Goal: Information Seeking & Learning: Check status

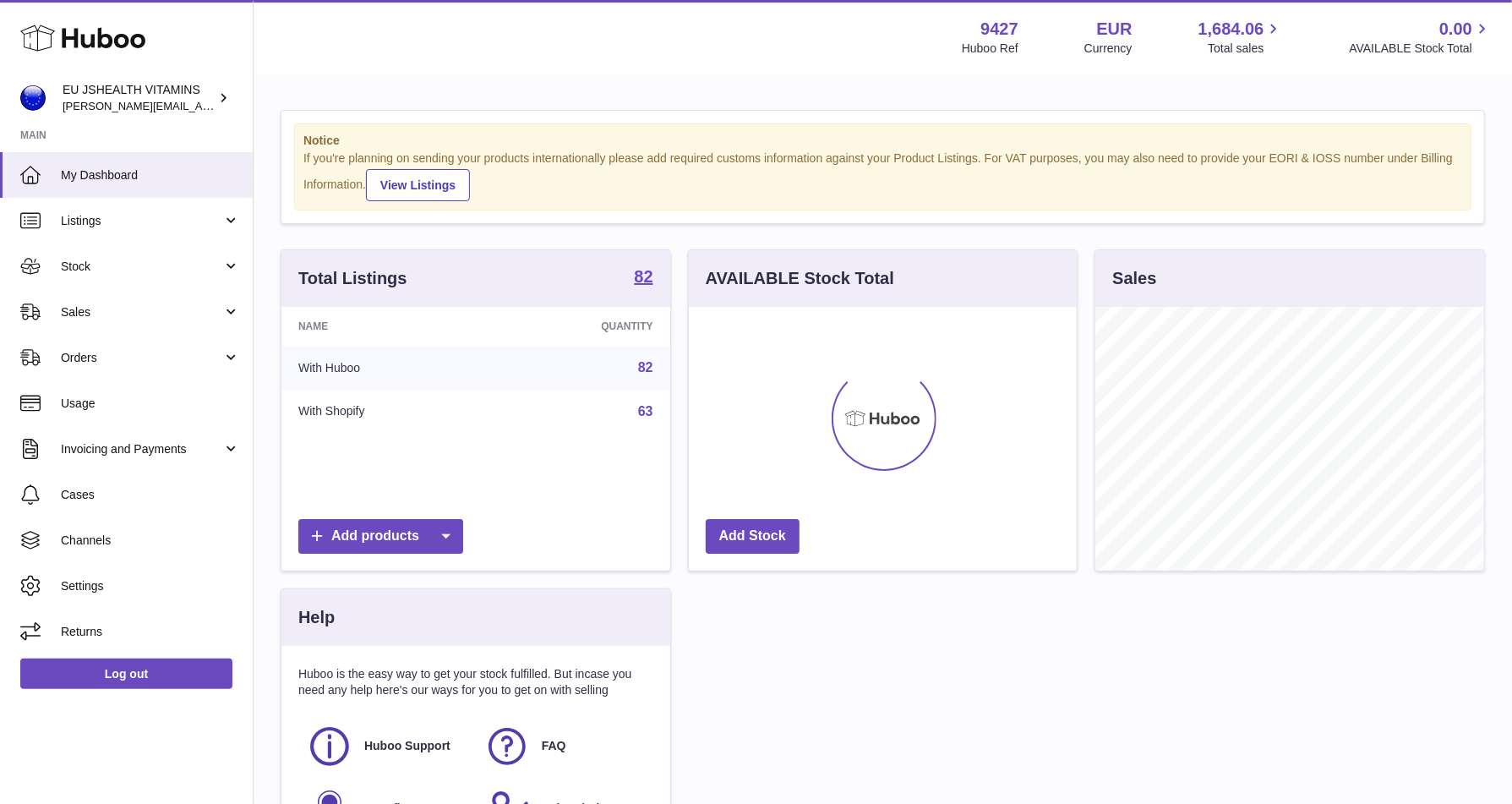
scroll to position [264, 389]
click at [107, 265] on span "Stock" at bounding box center [141, 266] width 161 height 16
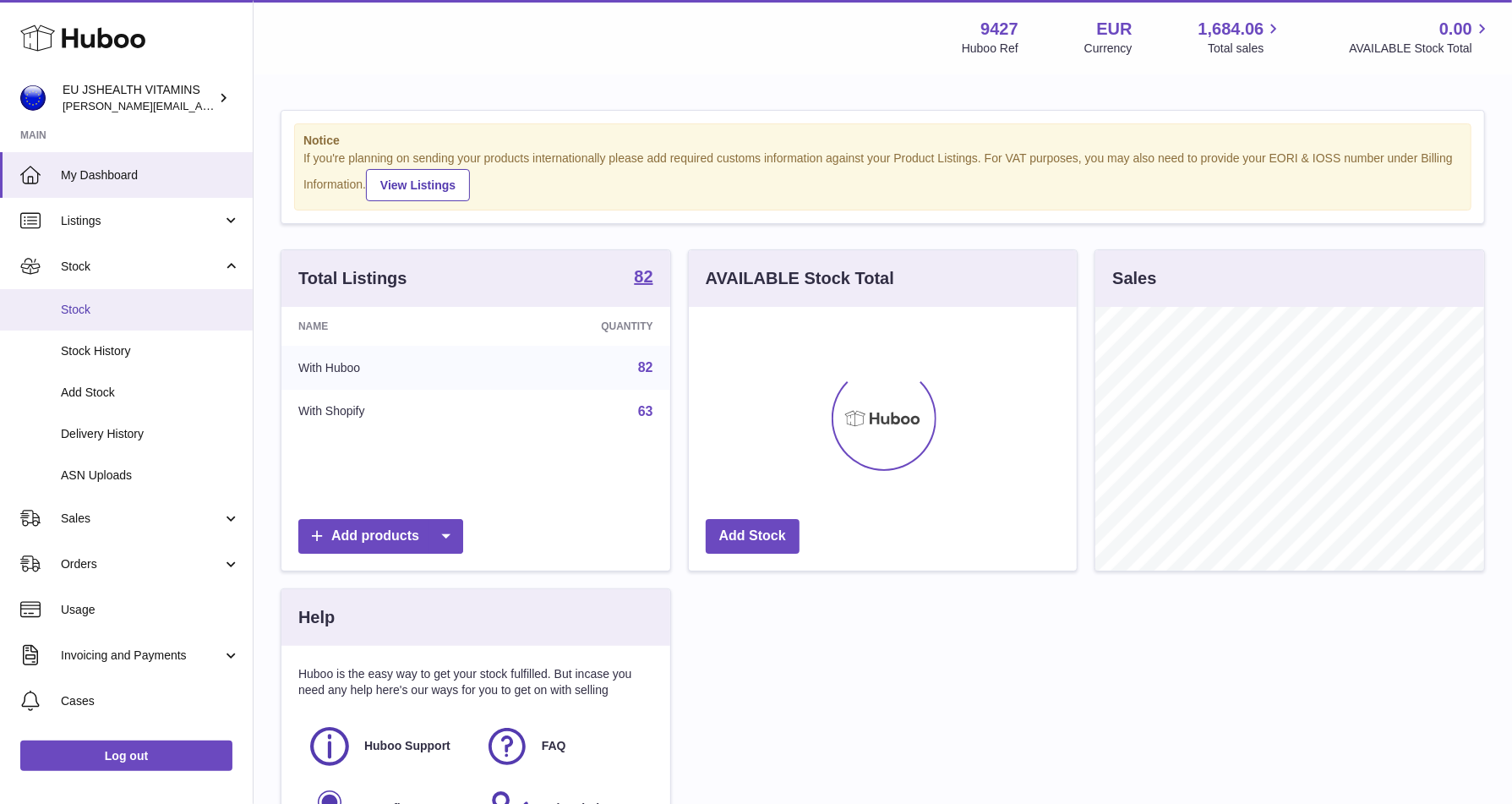
click at [96, 305] on span "Stock" at bounding box center [150, 309] width 179 height 16
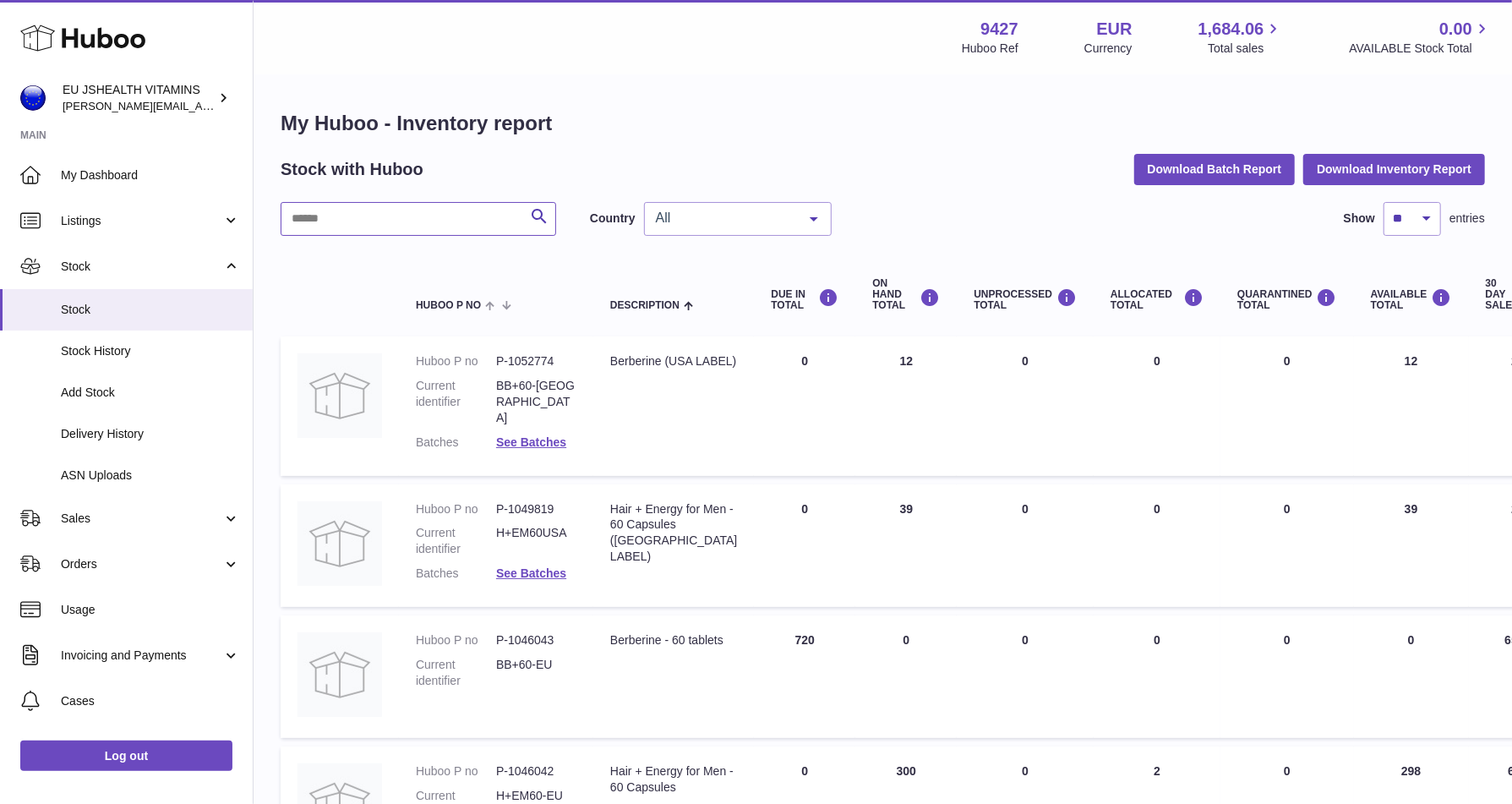
click at [467, 213] on input "text" at bounding box center [418, 219] width 276 height 33
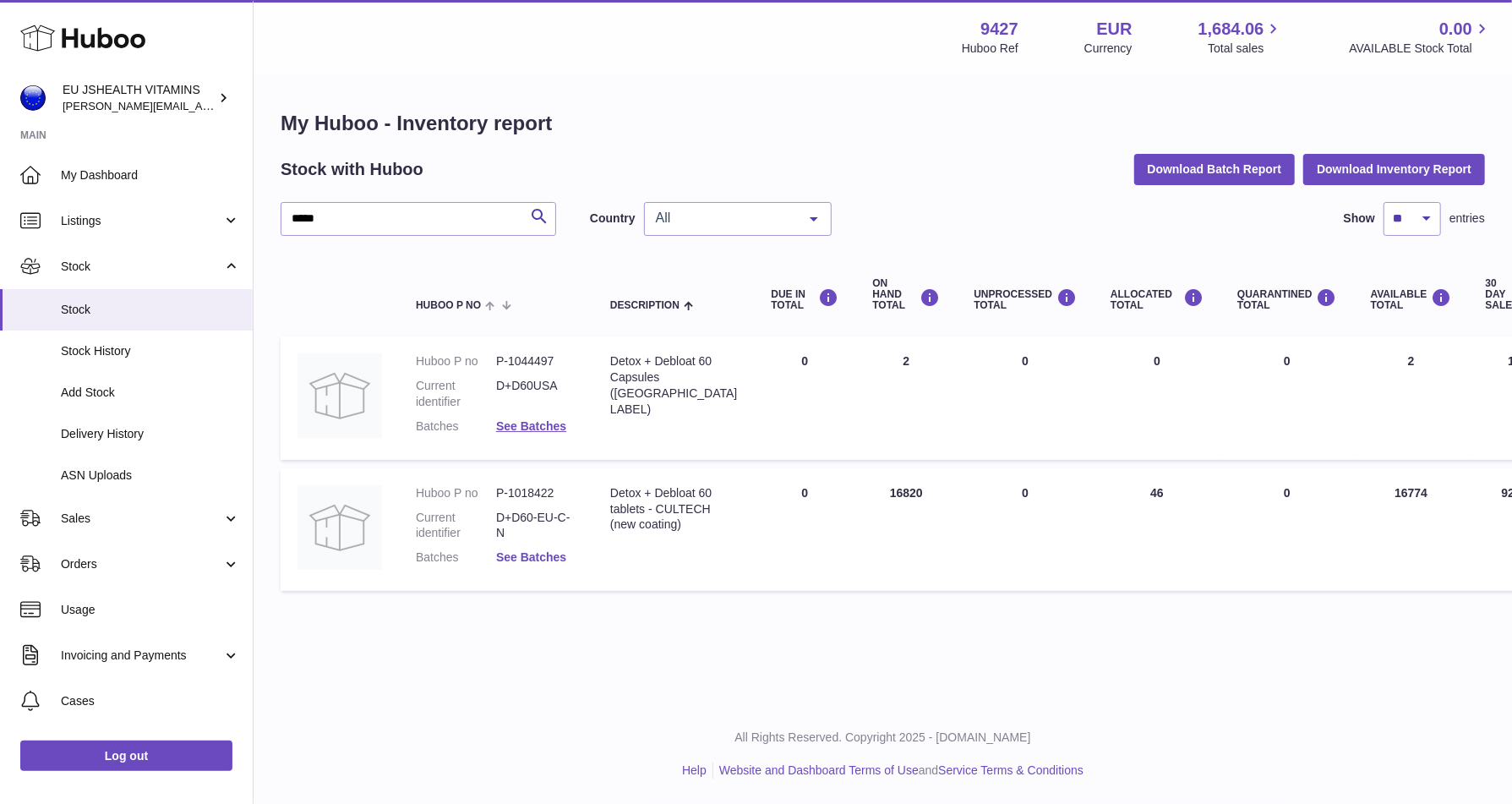
click at [550, 560] on link "See Batches" at bounding box center [530, 557] width 70 height 14
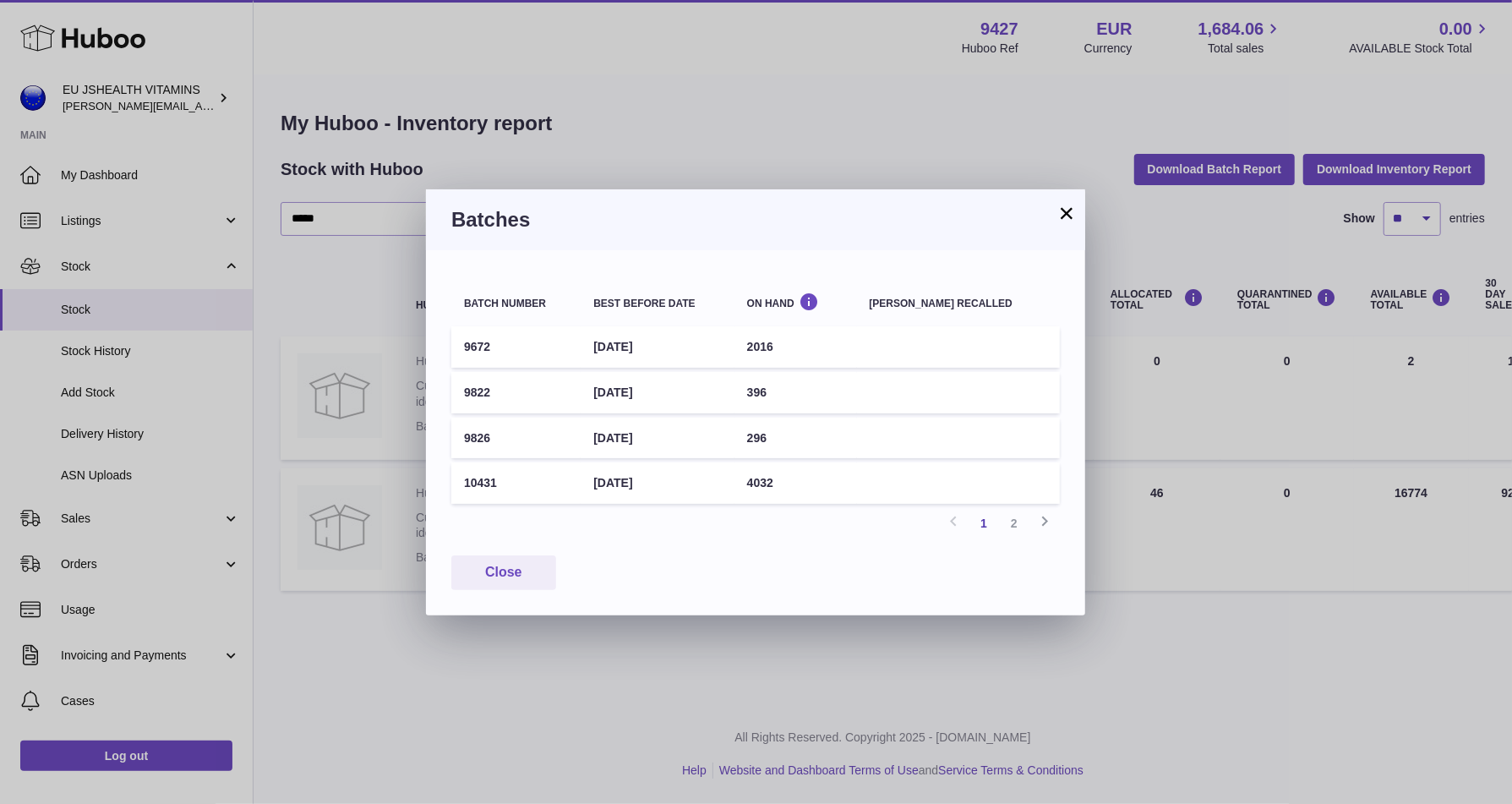
click at [481, 345] on td "9672" at bounding box center [516, 347] width 130 height 41
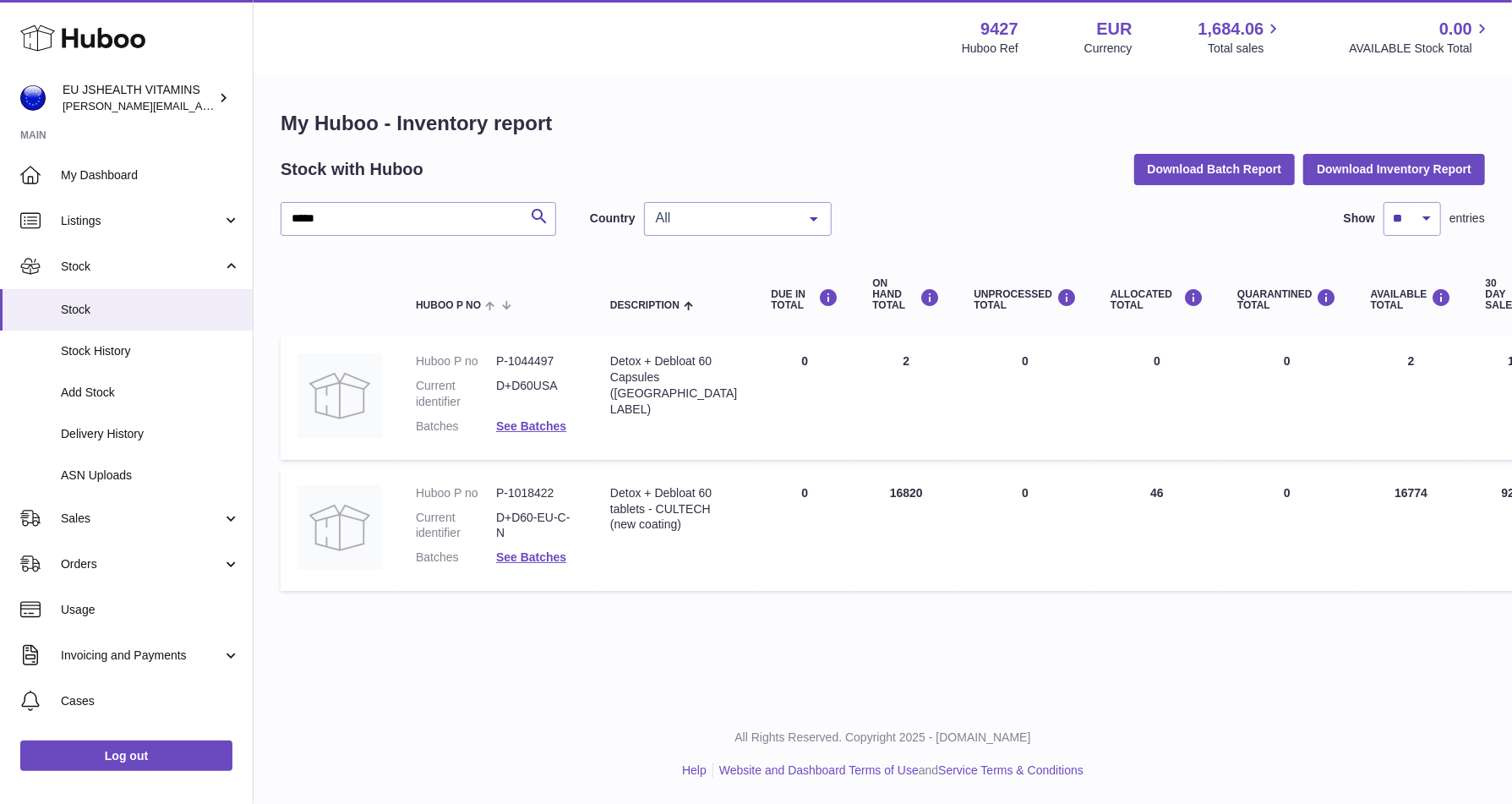
click at [1151, 629] on div at bounding box center [756, 402] width 1512 height 804
click at [517, 556] on link "See Batches" at bounding box center [530, 557] width 70 height 14
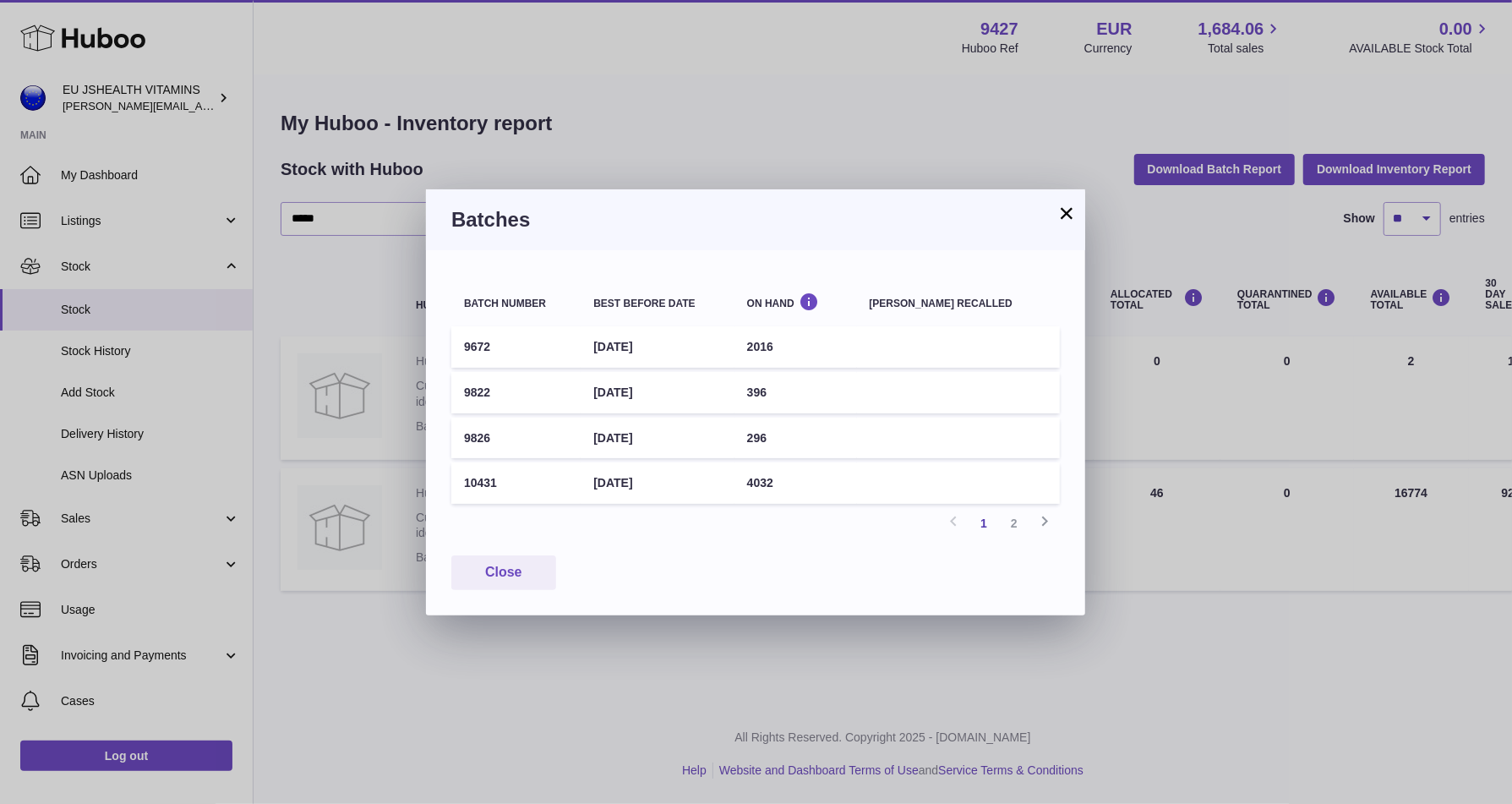
click at [778, 337] on td "2016" at bounding box center [795, 347] width 123 height 41
click at [1021, 527] on link "2" at bounding box center [1014, 522] width 30 height 30
click at [991, 529] on link "1" at bounding box center [984, 522] width 30 height 30
click at [991, 527] on link "1" at bounding box center [984, 522] width 30 height 30
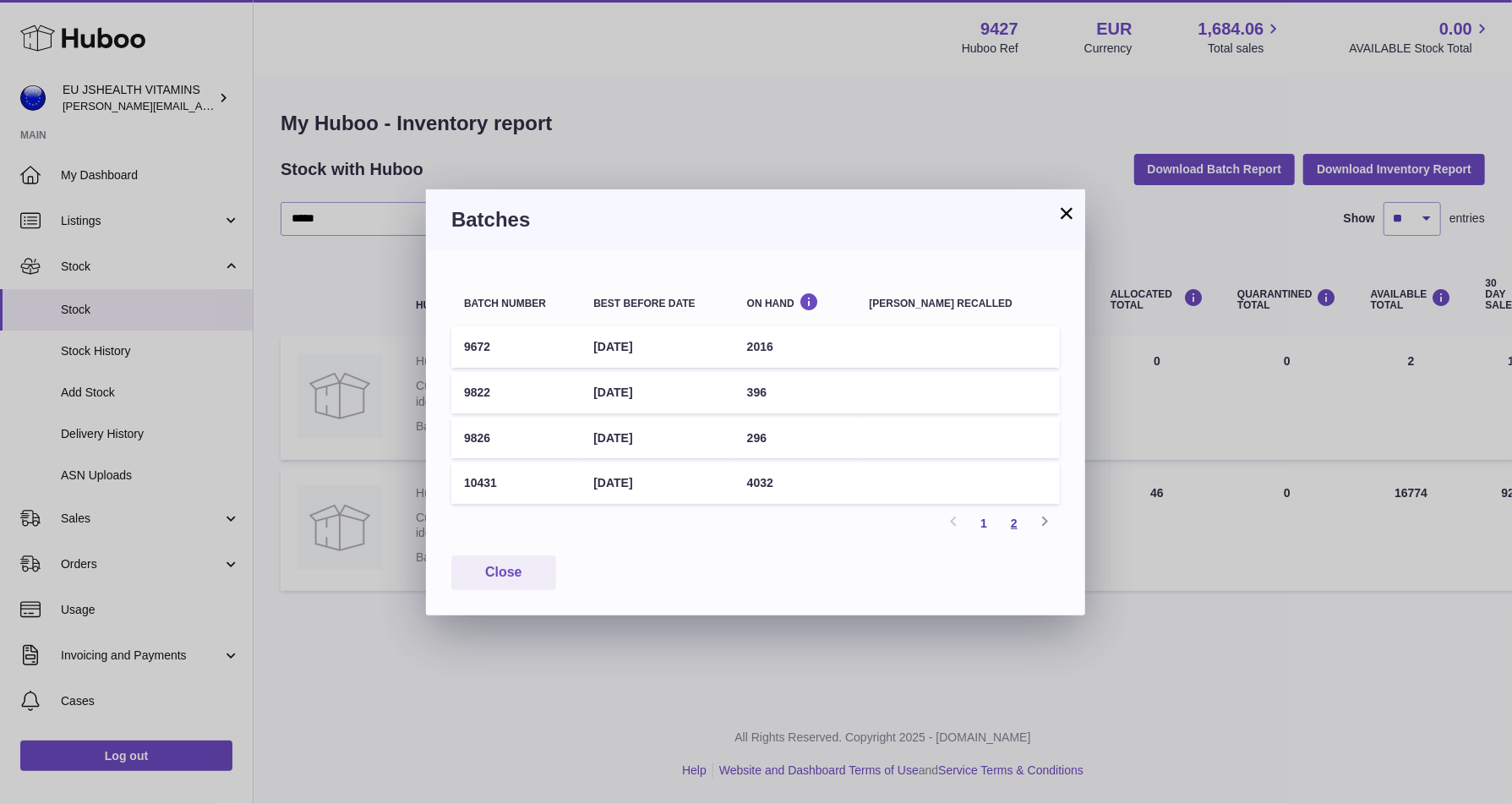
click at [1011, 519] on link "2" at bounding box center [1014, 522] width 30 height 30
click at [987, 523] on link "1" at bounding box center [984, 522] width 30 height 30
click at [1015, 525] on link "2" at bounding box center [1014, 522] width 30 height 30
click at [989, 527] on link "1" at bounding box center [984, 522] width 30 height 30
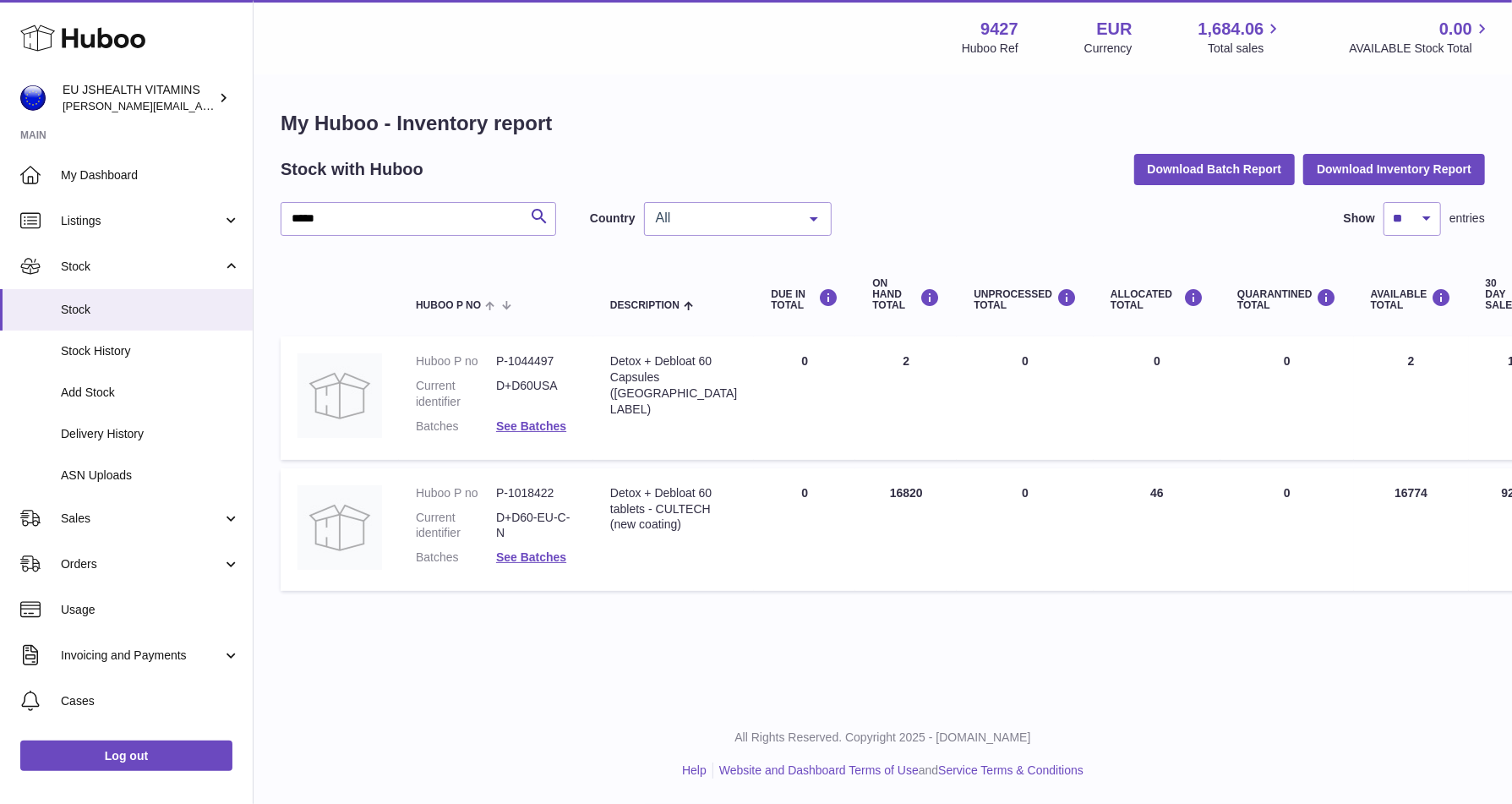
click at [802, 704] on div at bounding box center [756, 402] width 1512 height 804
click at [363, 223] on input "*****" at bounding box center [418, 219] width 276 height 33
type input "**********"
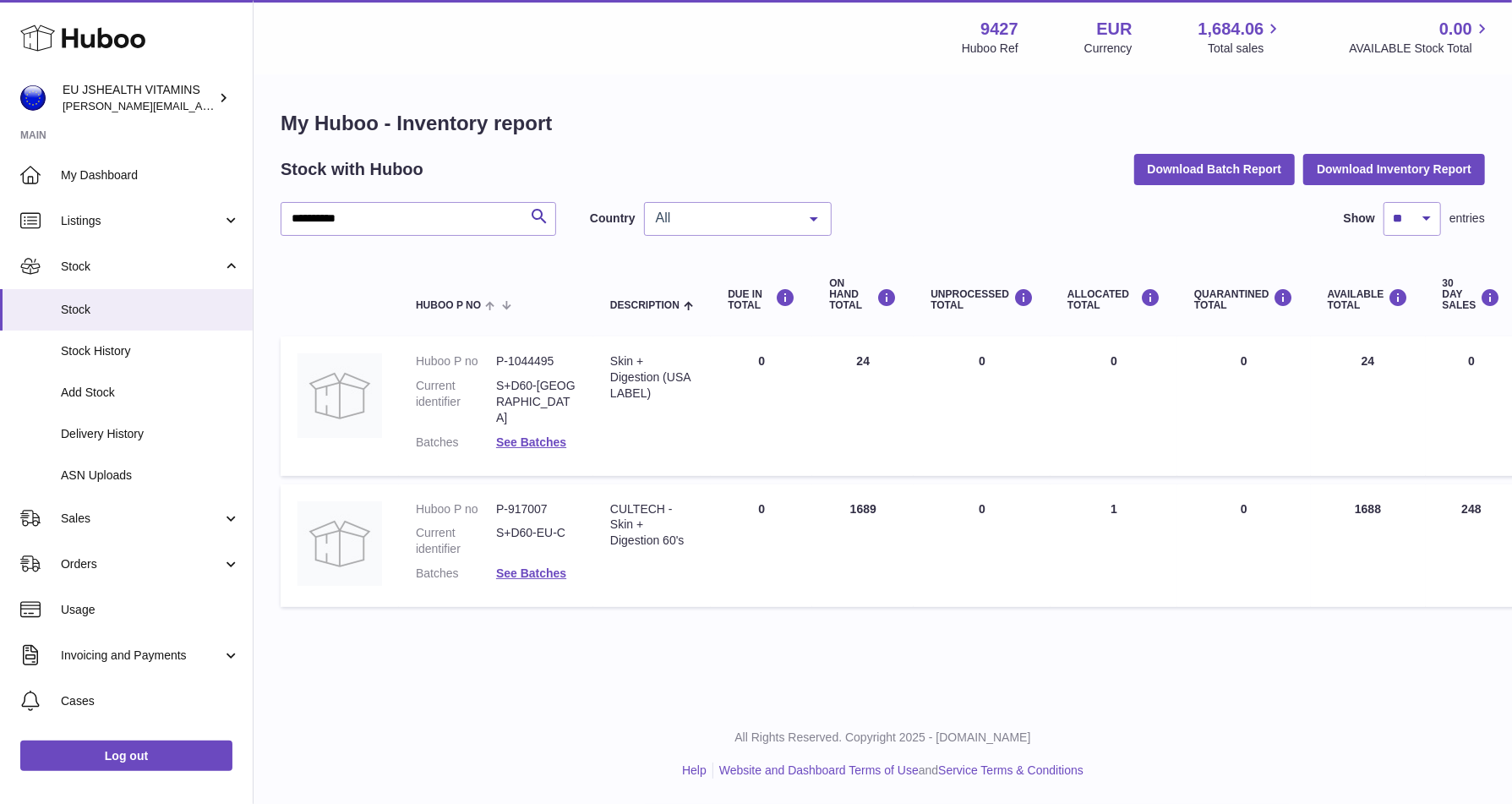
click at [516, 417] on dl "Huboo P no P-1044495 Current identifier S+D60-[GEOGRAPHIC_DATA] Batches See Bat…" at bounding box center [497, 405] width 161 height 105
click at [526, 566] on link "See Batches" at bounding box center [530, 573] width 70 height 14
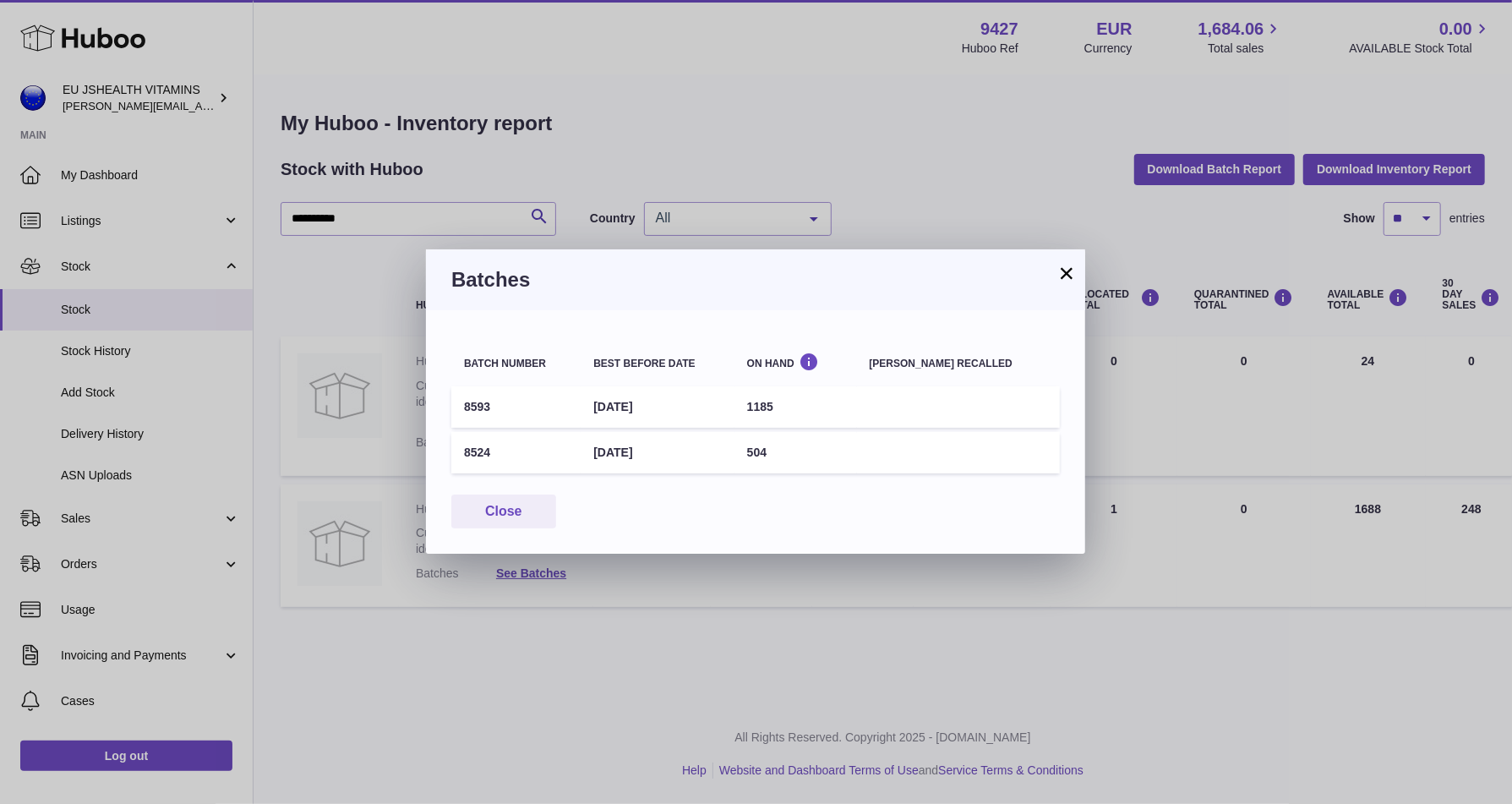
click at [400, 164] on div "× Batches Batch number Best before date On Hand [PERSON_NAME] recalled 8593 [DA…" at bounding box center [756, 402] width 1512 height 804
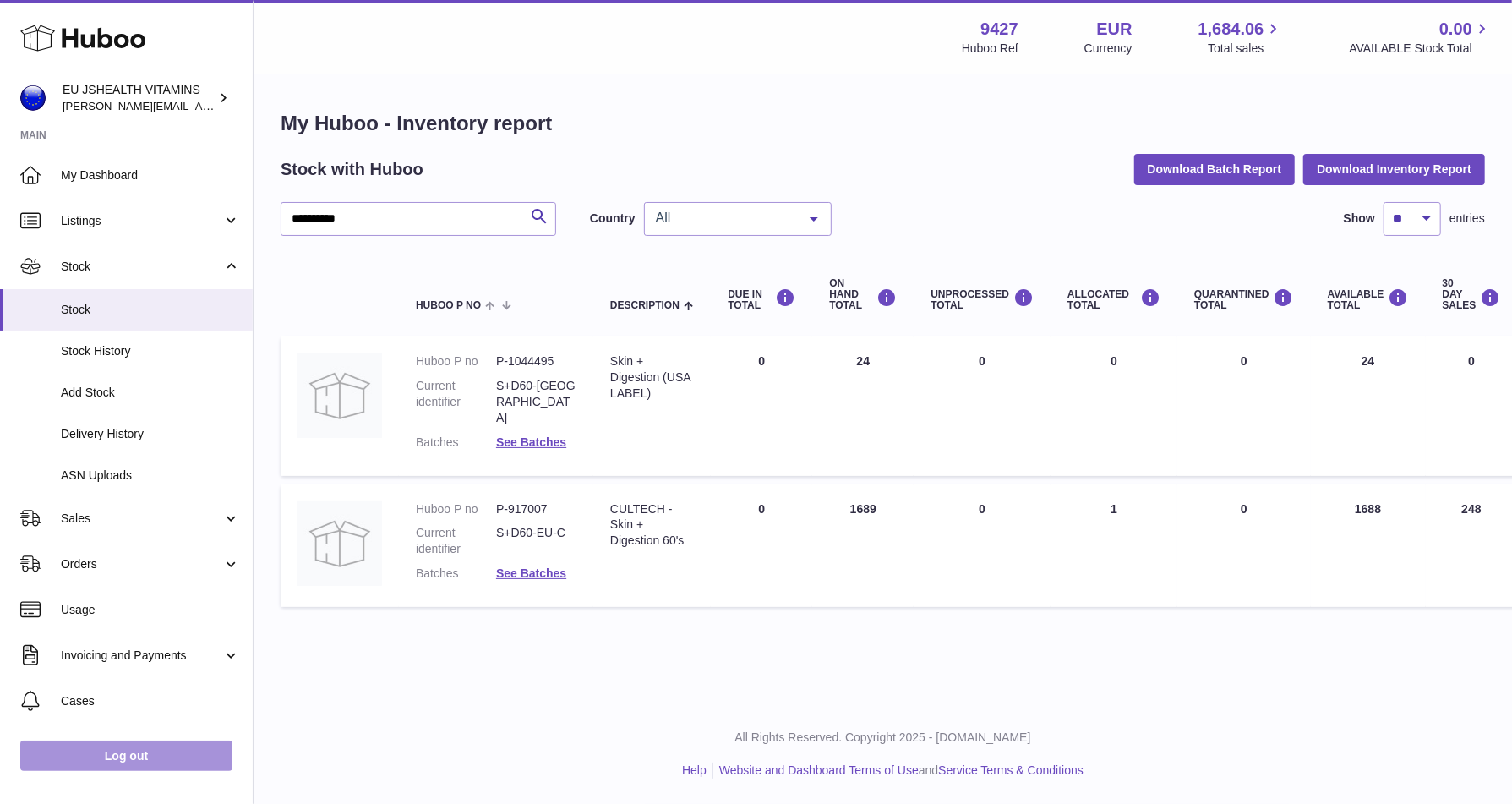
click at [126, 757] on link "Log out" at bounding box center [127, 755] width 212 height 30
